Goal: Information Seeking & Learning: Learn about a topic

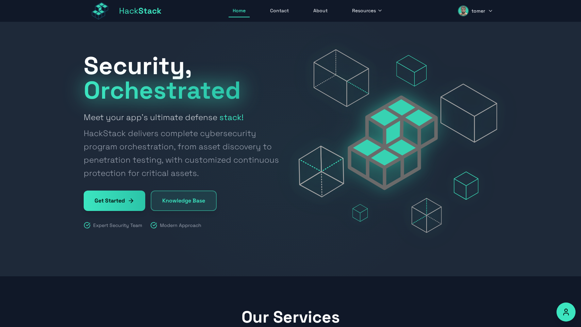
click at [271, 6] on link "Contact" at bounding box center [279, 10] width 27 height 13
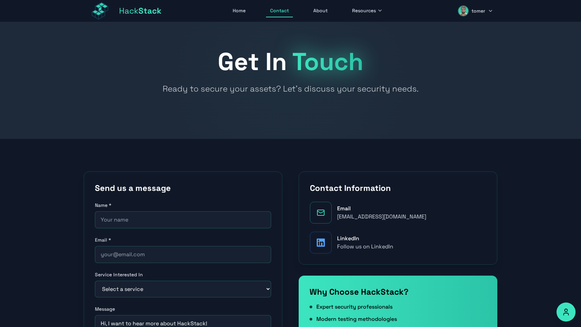
click at [156, 14] on span "Stack" at bounding box center [149, 10] width 23 height 11
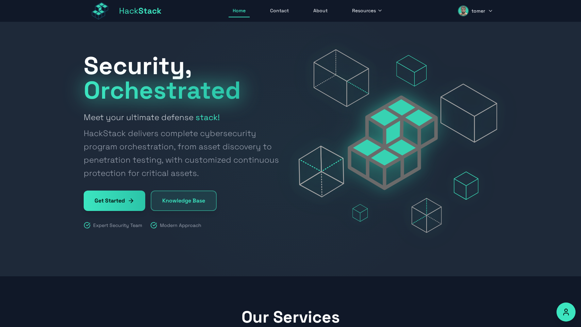
click at [375, 14] on button "Resources" at bounding box center [367, 10] width 39 height 13
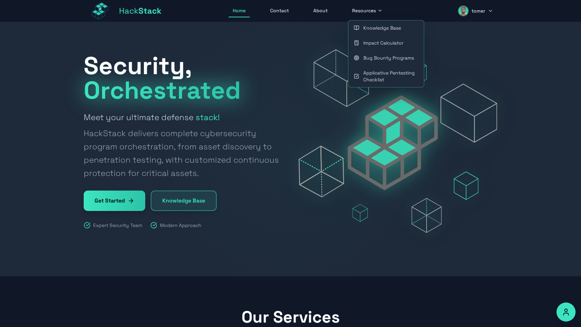
click at [396, 69] on link "Applicative Pentesting Checklist" at bounding box center [386, 76] width 76 height 22
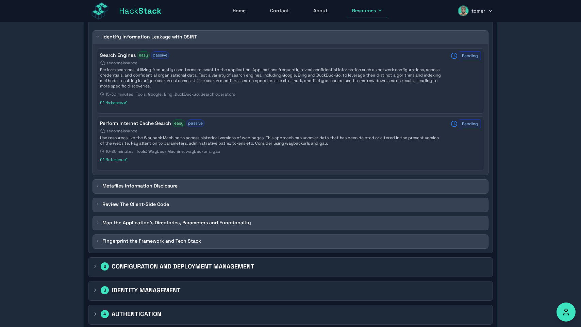
scroll to position [97, 0]
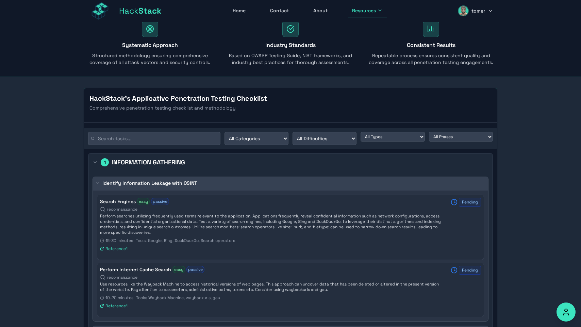
click at [469, 15] on button "tomer" at bounding box center [476, 11] width 44 height 16
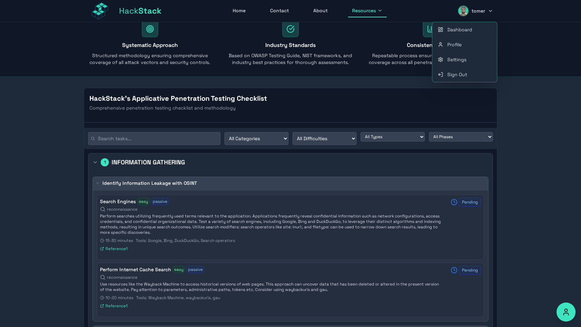
click at [466, 35] on link "Dashboard" at bounding box center [464, 29] width 65 height 15
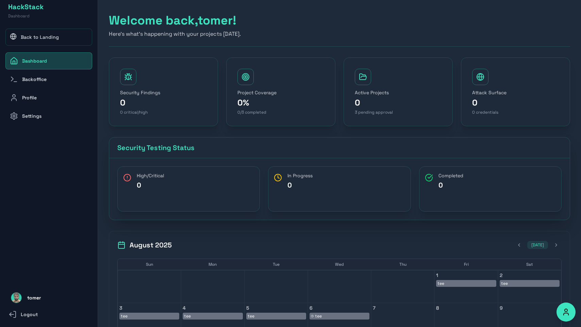
click at [34, 32] on link "Back to Landing" at bounding box center [48, 37] width 87 height 17
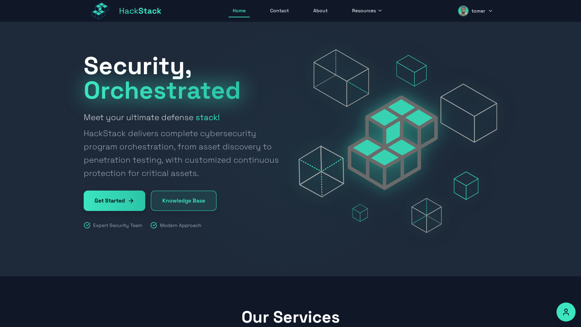
click at [117, 13] on link "Hack Stack" at bounding box center [123, 11] width 78 height 22
click at [271, 21] on div "Hack Stack Home Contact About Resources tomer Open main menu" at bounding box center [291, 11] width 414 height 22
click at [274, 11] on link "Contact" at bounding box center [279, 10] width 27 height 13
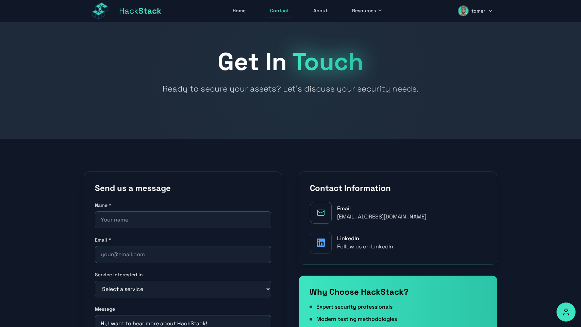
click at [330, 15] on link "About" at bounding box center [320, 10] width 22 height 13
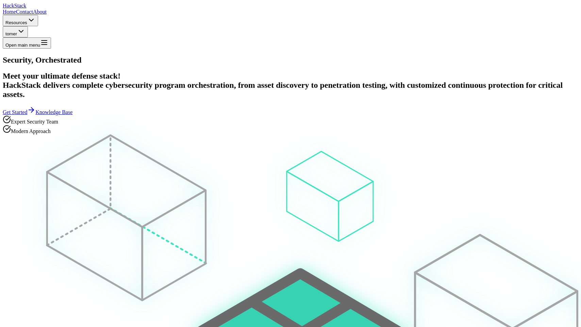
click at [27, 20] on span "Resources" at bounding box center [16, 22] width 22 height 5
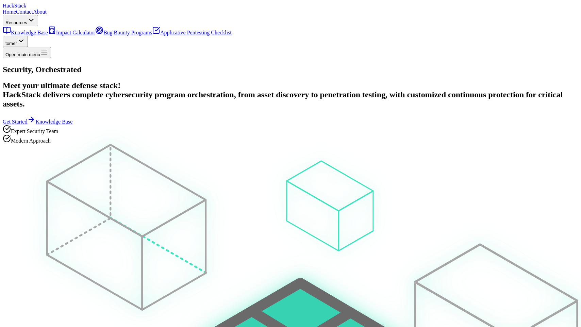
click at [48, 32] on link "Knowledge Base" at bounding box center [25, 33] width 45 height 6
